Goal: Complete application form

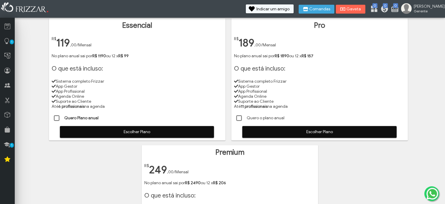
click at [132, 133] on span "Escolher Plano" at bounding box center [137, 131] width 146 height 9
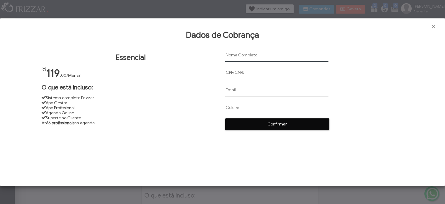
click at [236, 55] on input "text" at bounding box center [276, 54] width 103 height 13
paste input "jadilson dos [PERSON_NAME][DEMOGRAPHIC_DATA]"
type input "jadilson dos [PERSON_NAME]"
click at [240, 76] on input "text" at bounding box center [276, 72] width 103 height 13
click at [229, 70] on input "text" at bounding box center [276, 72] width 103 height 13
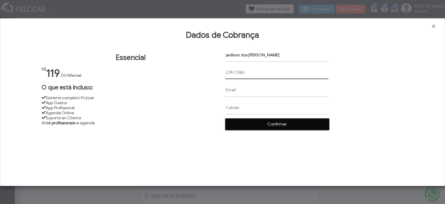
paste input "01664381500"
type input "01664381500"
click at [230, 91] on input "text" at bounding box center [276, 89] width 103 height 13
paste input "[EMAIL_ADDRESS][DOMAIN_NAME]"
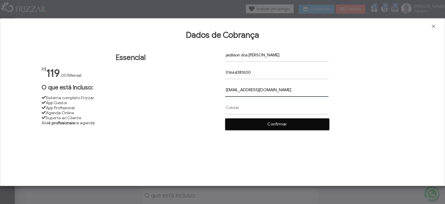
type input "[EMAIL_ADDRESS][DOMAIN_NAME]"
click at [236, 109] on input "text" at bounding box center [276, 107] width 103 height 13
paste input "[PHONE_NUMBER]"
type input "[PHONE_NUMBER]"
click at [248, 127] on span "Confirmar" at bounding box center [277, 124] width 96 height 9
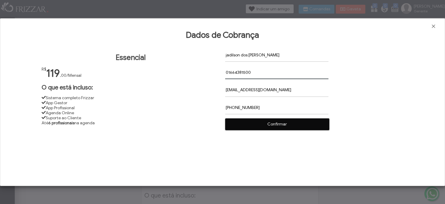
click at [257, 74] on input "01664381500" at bounding box center [276, 72] width 103 height 13
type input "0"
paste input "01664381500"
click at [282, 125] on span "Confirmar" at bounding box center [277, 124] width 96 height 9
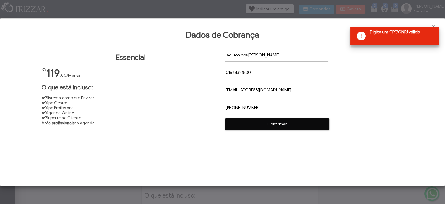
click at [225, 72] on input "01664381500" at bounding box center [276, 72] width 103 height 13
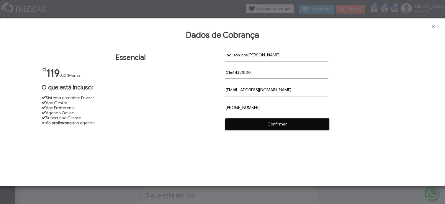
click at [262, 75] on input "01664381500" at bounding box center [276, 72] width 103 height 13
click at [277, 121] on span "Confirmar" at bounding box center [277, 124] width 96 height 9
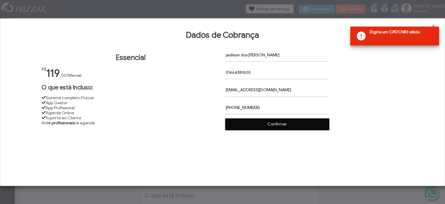
click at [261, 76] on input "01664381500" at bounding box center [276, 72] width 103 height 13
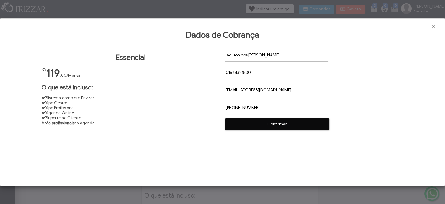
click at [228, 72] on input "01664381500" at bounding box center [276, 72] width 103 height 13
type input "01664381500"
click at [276, 123] on span "Confirmar" at bounding box center [277, 124] width 96 height 9
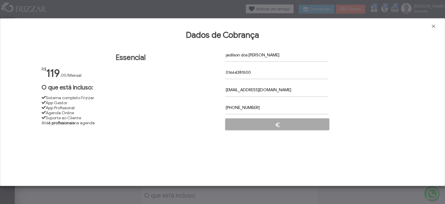
click at [276, 123] on form "jadilson dos [PERSON_NAME] 01664381500 [EMAIL_ADDRESS][DOMAIN_NAME] [PHONE_NUMB…" at bounding box center [314, 89] width 178 height 82
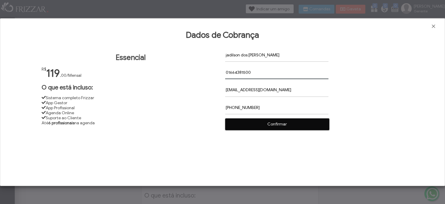
click at [231, 72] on input "01664381500" at bounding box center [276, 72] width 103 height 13
click at [239, 71] on input "01664381500" at bounding box center [276, 72] width 103 height 13
click at [245, 72] on input "01664381500" at bounding box center [276, 72] width 103 height 13
click at [254, 74] on input "01664381500" at bounding box center [276, 72] width 103 height 13
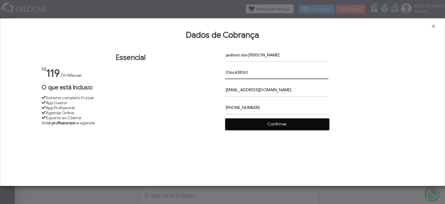
type input "01664381500"
click at [269, 122] on span "Confirmar" at bounding box center [277, 124] width 96 height 9
